Goal: Information Seeking & Learning: Understand process/instructions

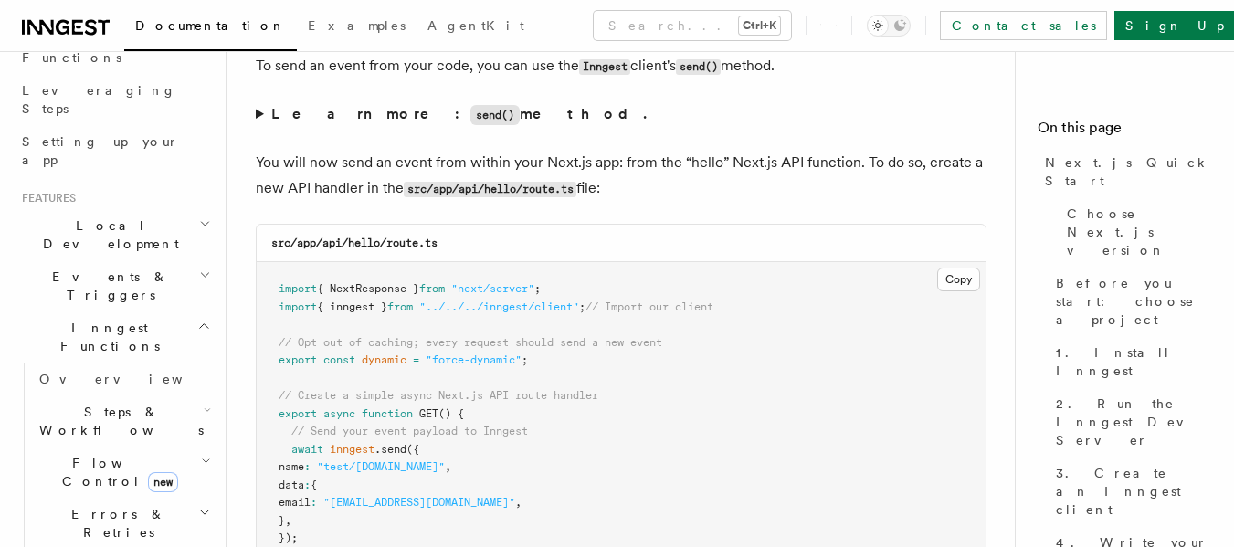
scroll to position [274, 0]
click at [175, 208] on h2 "Local Development" at bounding box center [115, 233] width 200 height 51
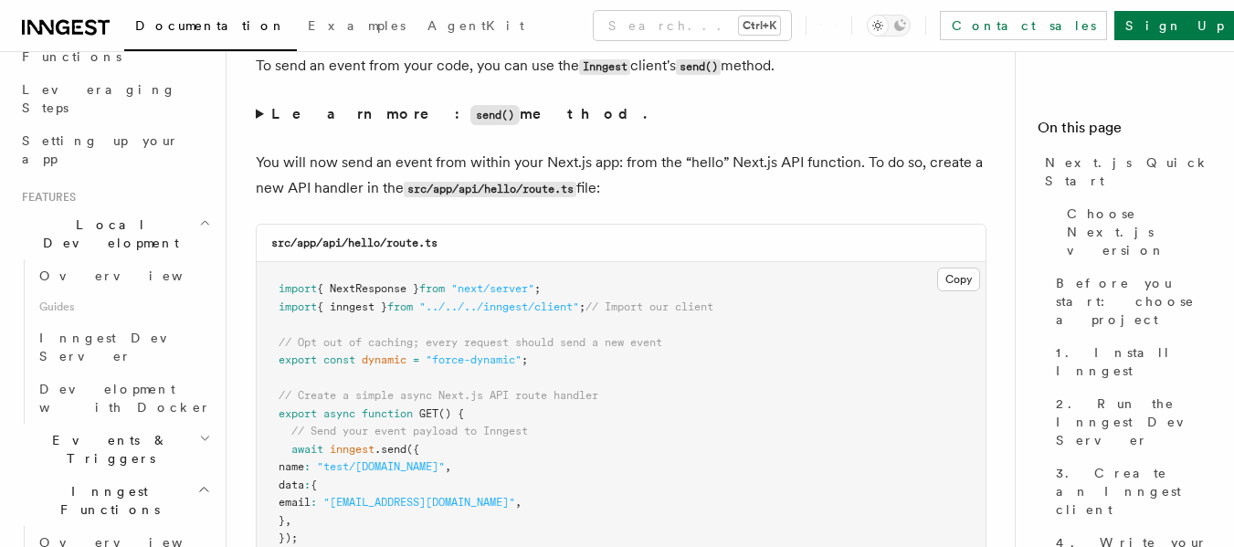
click at [175, 208] on h2 "Local Development" at bounding box center [115, 233] width 200 height 51
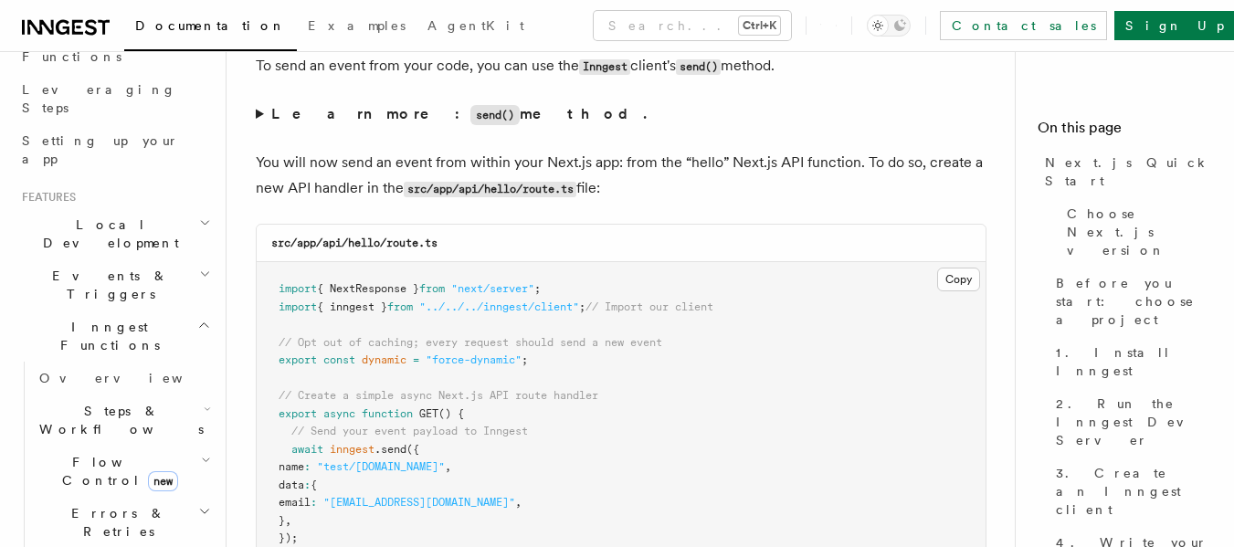
click at [175, 208] on h2 "Local Development" at bounding box center [115, 233] width 200 height 51
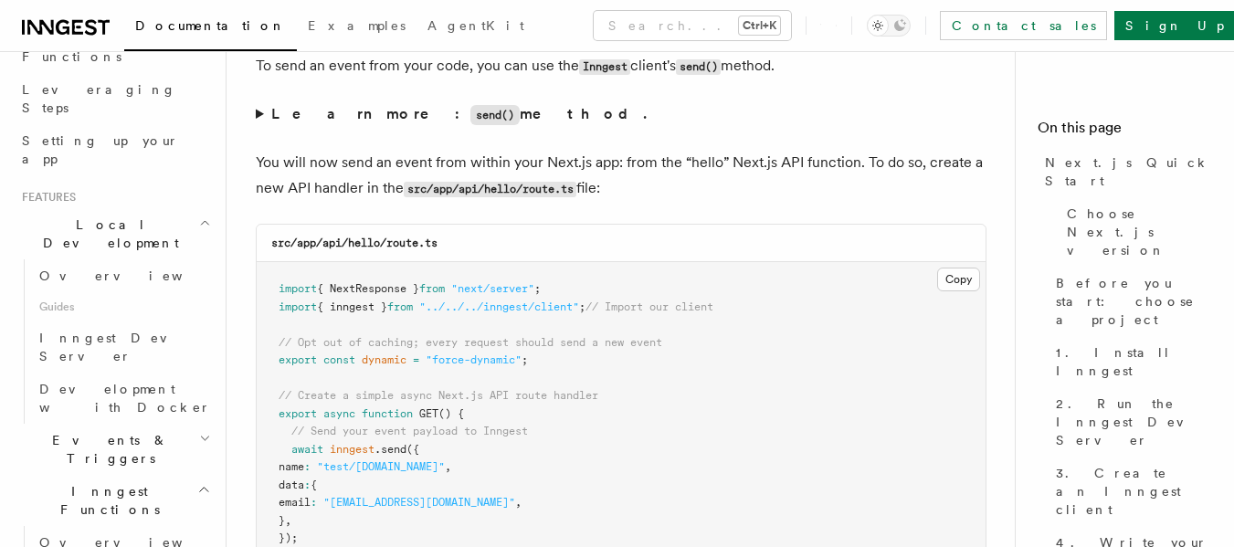
click at [179, 208] on h2 "Local Development" at bounding box center [115, 233] width 200 height 51
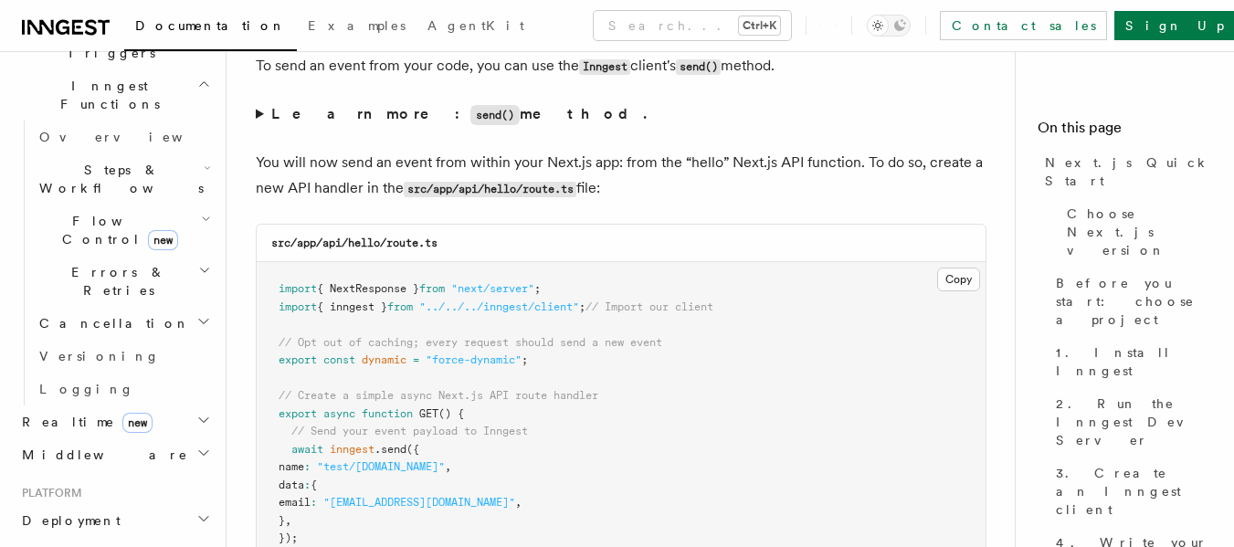
scroll to position [548, 0]
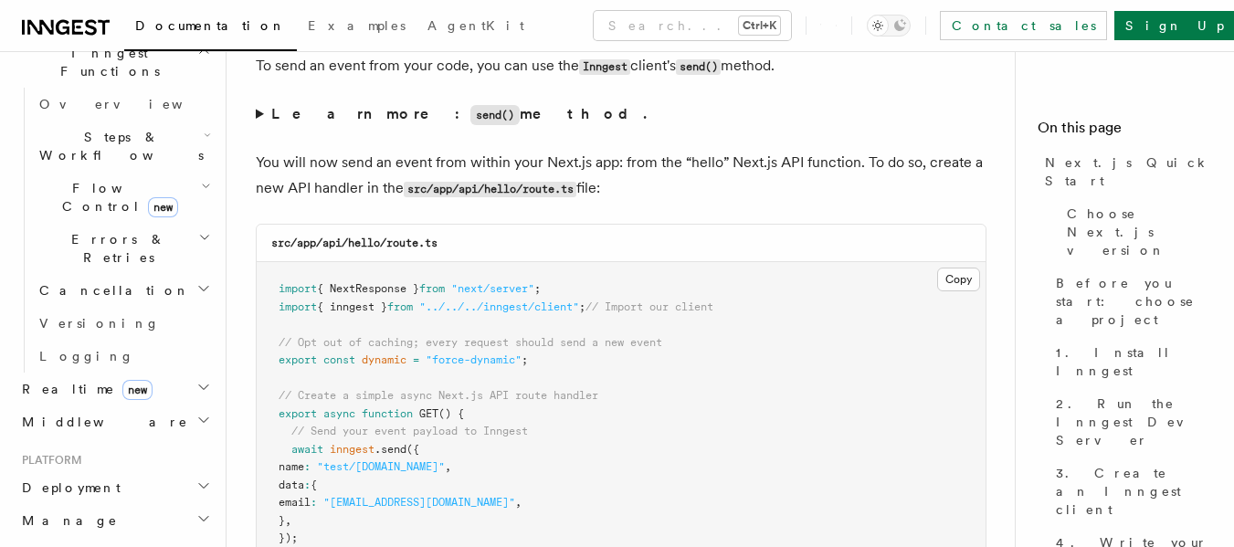
click at [166, 471] on h2 "Deployment" at bounding box center [115, 487] width 200 height 33
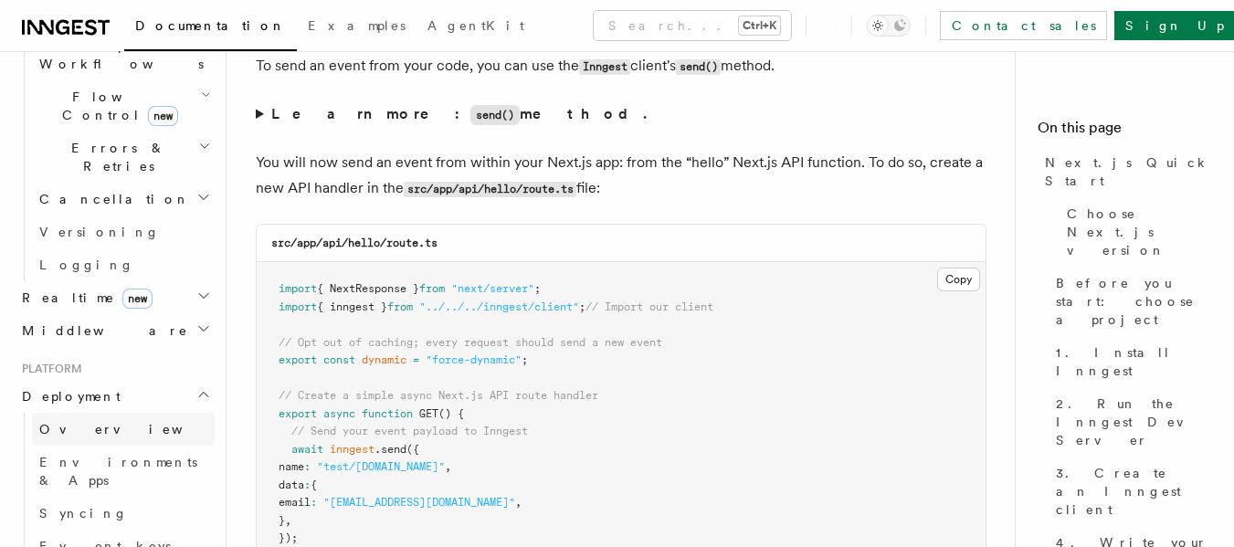
scroll to position [731, 0]
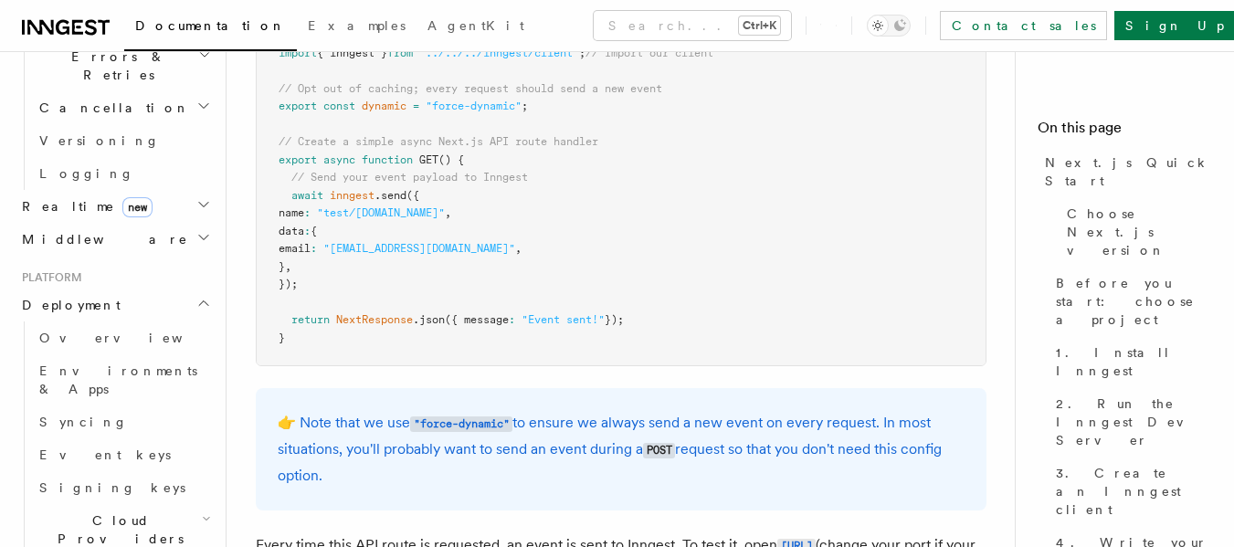
scroll to position [9772, 0]
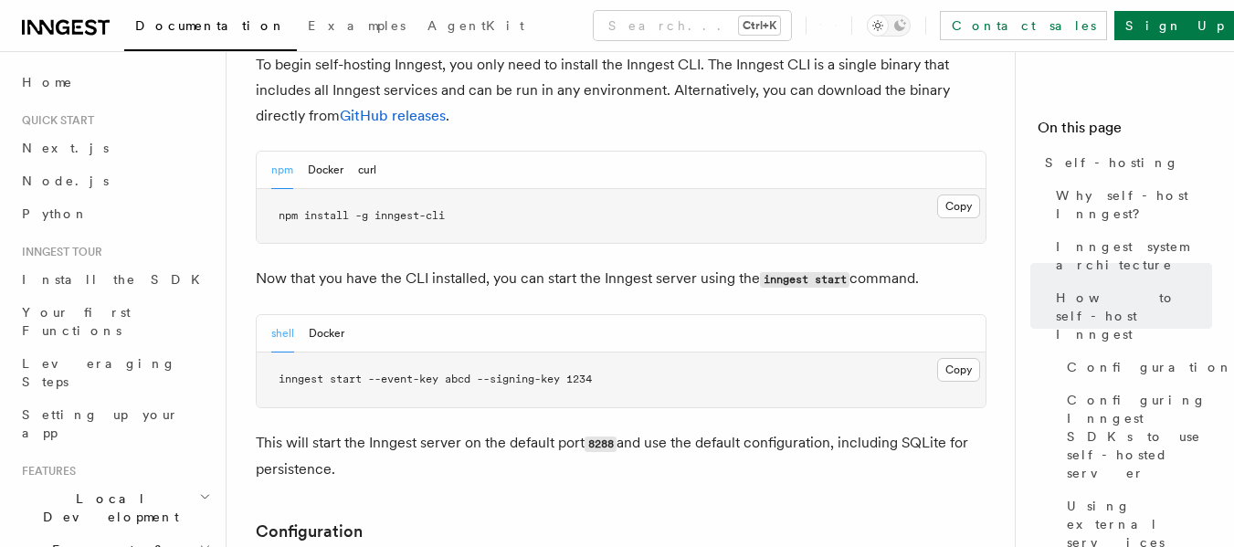
scroll to position [1899, 0]
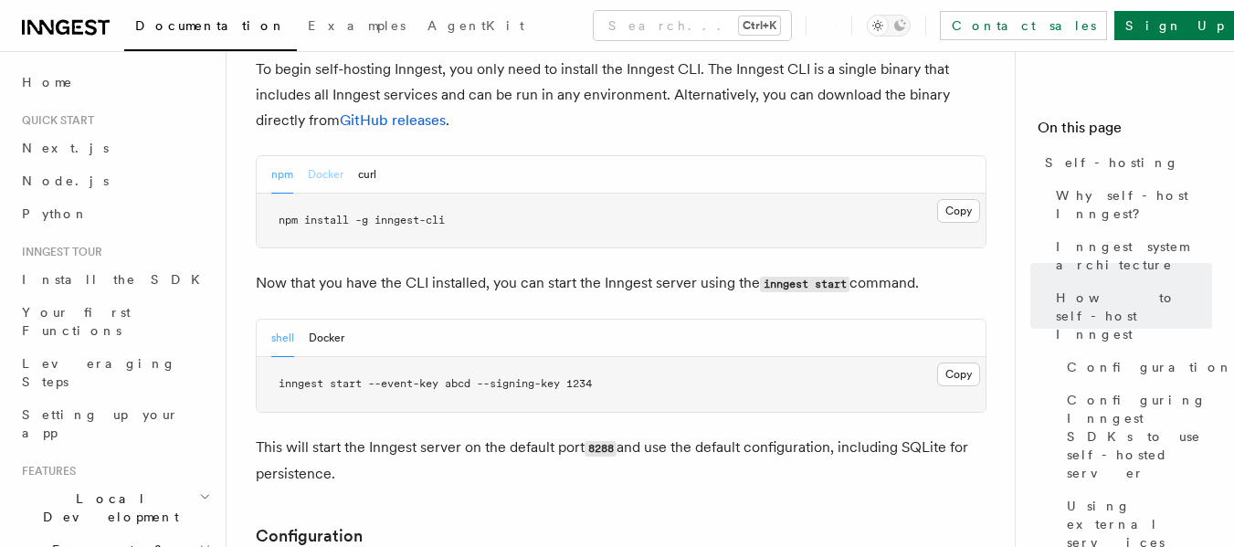
click at [321, 156] on button "Docker" at bounding box center [326, 174] width 36 height 37
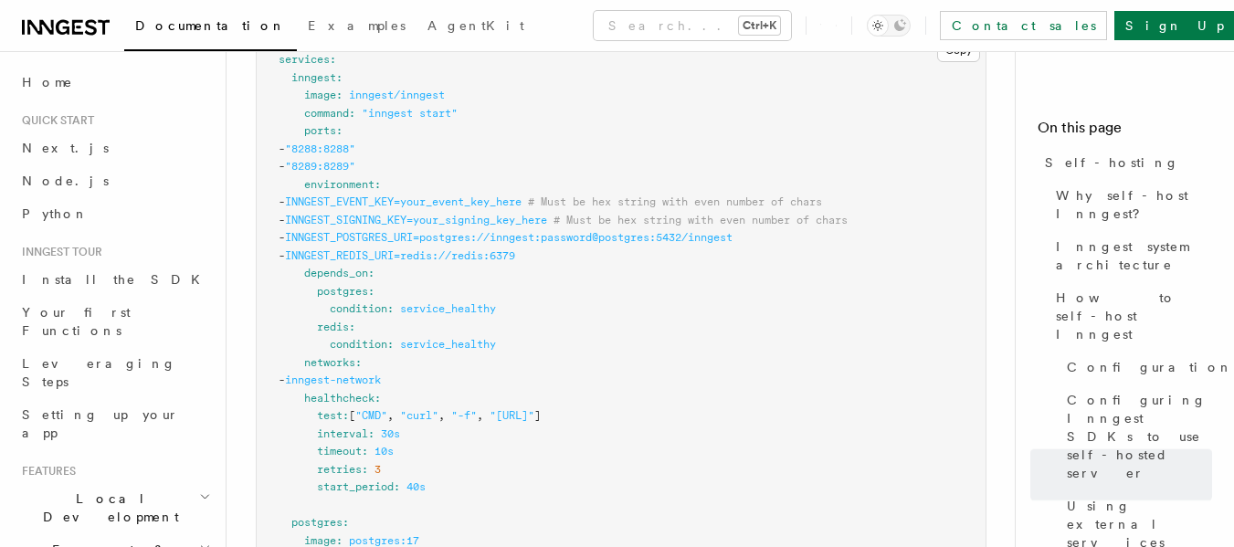
scroll to position [5004, 0]
click at [417, 192] on span "INNGEST_EVENT_KEY=your_event_key_here" at bounding box center [403, 198] width 237 height 13
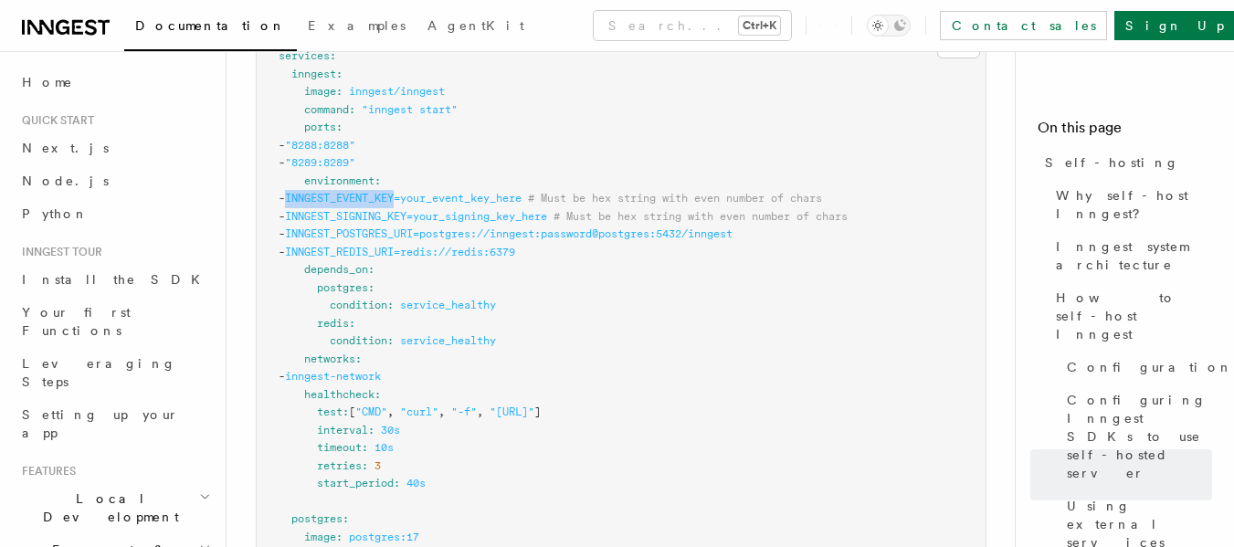
click at [417, 192] on span "INNGEST_EVENT_KEY=your_event_key_here" at bounding box center [403, 198] width 237 height 13
copy span "INNGEST_EVENT_KEY"
click at [408, 210] on span "INNGEST_SIGNING_KEY=your_signing_key_here" at bounding box center [416, 216] width 262 height 13
copy span "INNGEST_SIGNING_KEY"
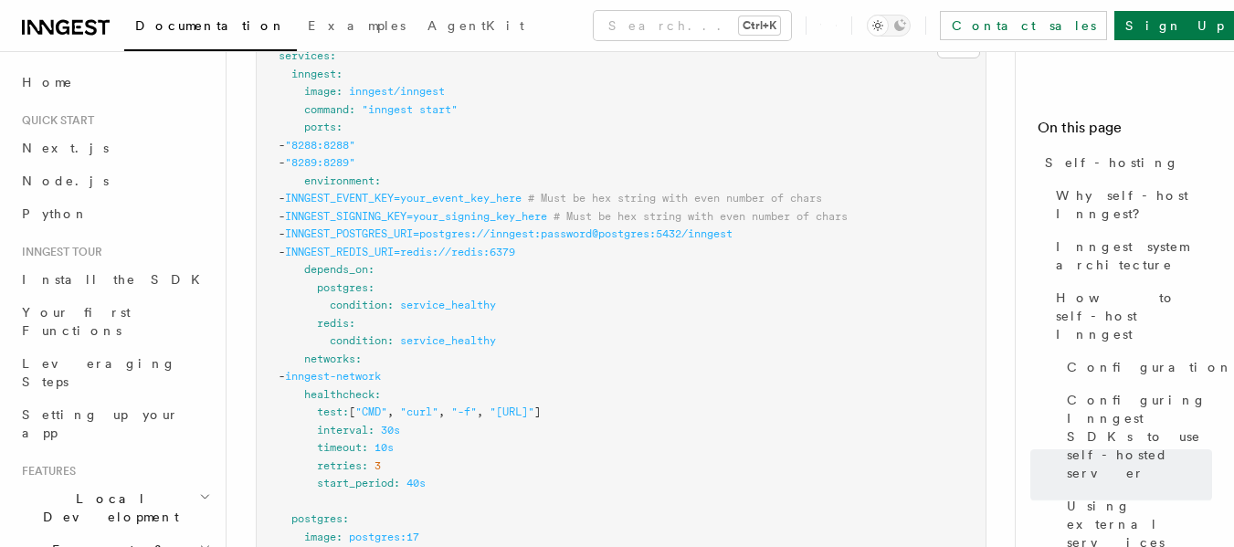
click at [395, 227] on span "INNGEST_POSTGRES_URI=postgres://inngest:password@postgres:5432/inngest" at bounding box center [509, 233] width 448 height 13
copy span "INNGEST_POSTGRES_URI"
click at [386, 246] on span "INNGEST_REDIS_URI=redis://redis:6379" at bounding box center [400, 252] width 230 height 13
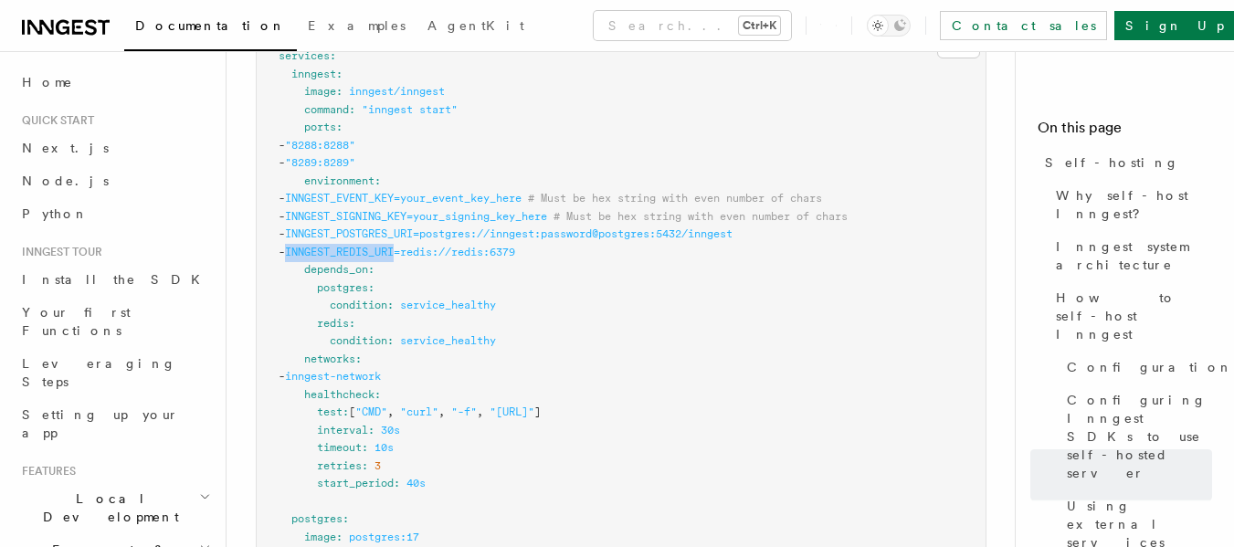
copy span "INNGEST_REDIS_URI"
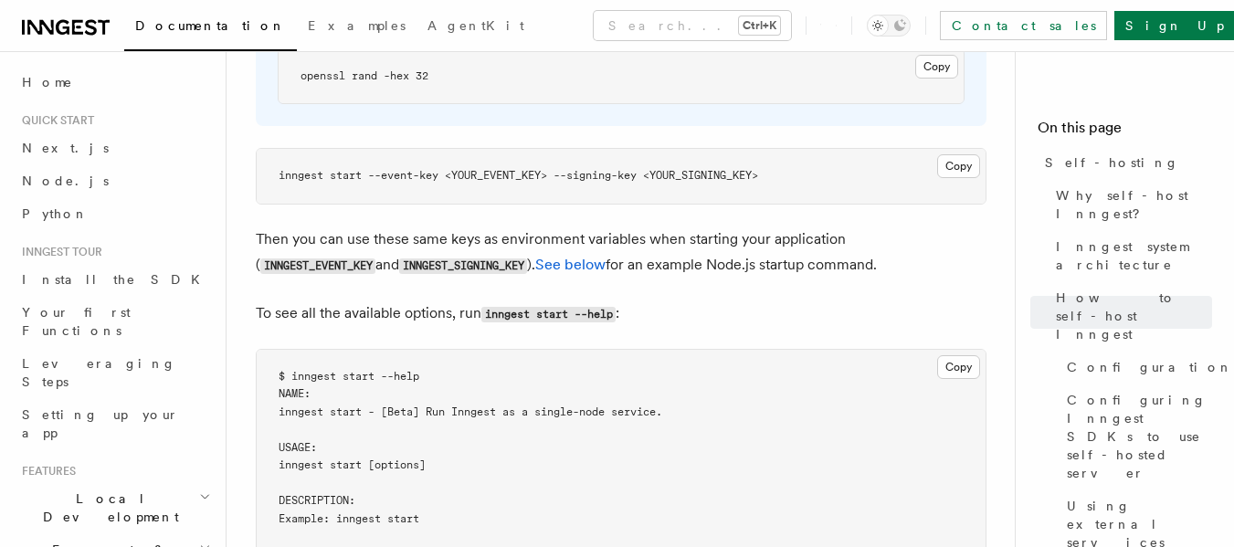
scroll to position [2812, 0]
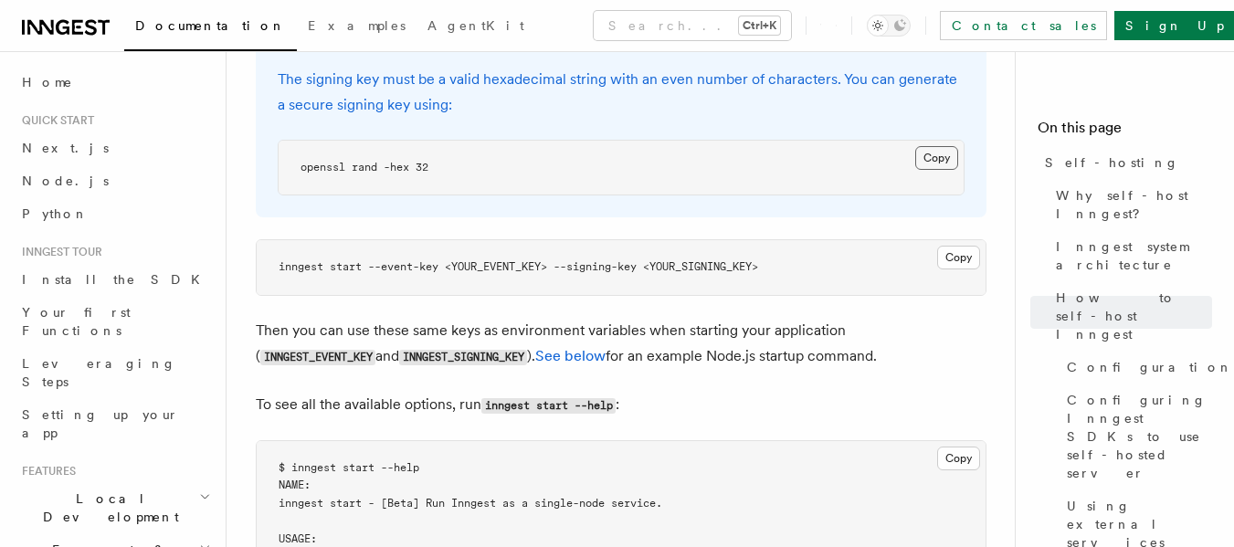
click at [930, 146] on button "Copy Copied" at bounding box center [936, 158] width 43 height 24
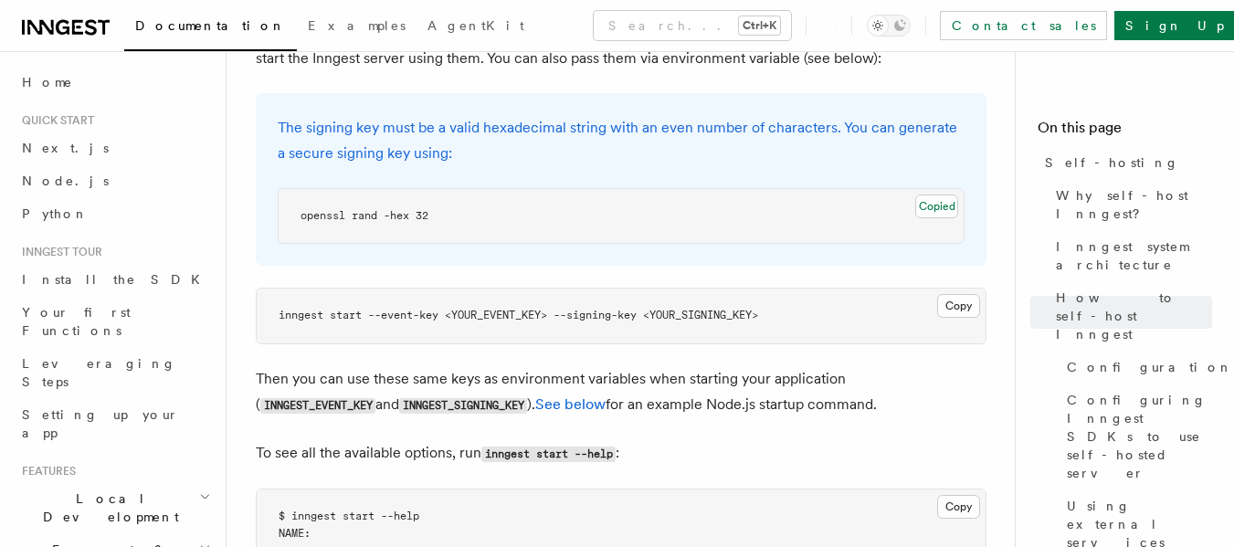
scroll to position [2721, 0]
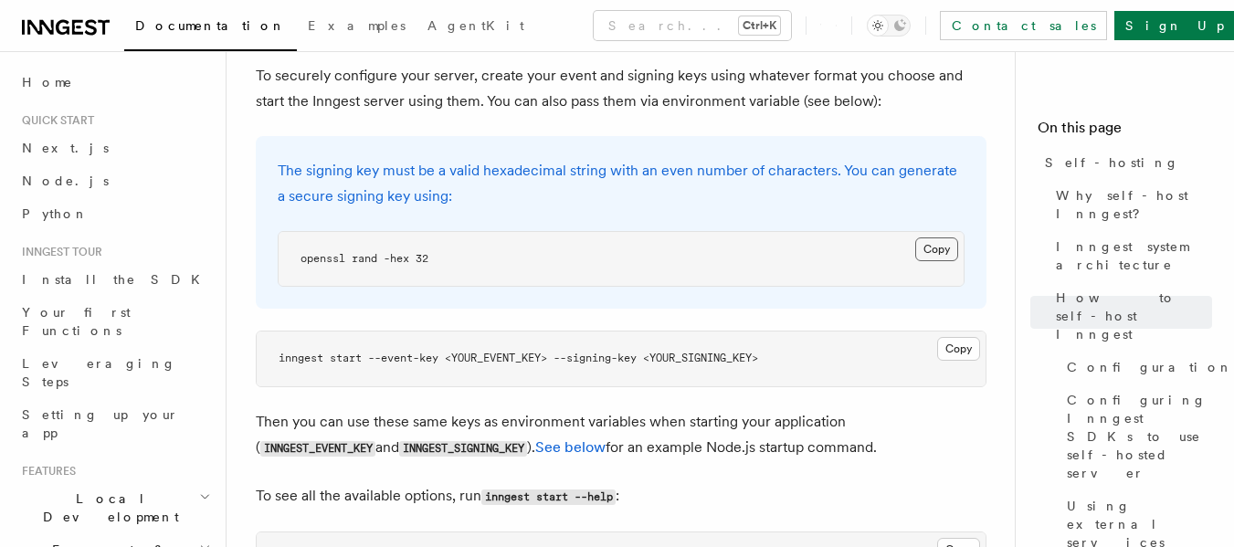
click at [929, 237] on button "Copy Copied" at bounding box center [936, 249] width 43 height 24
